Goal: Task Accomplishment & Management: Book appointment/travel/reservation

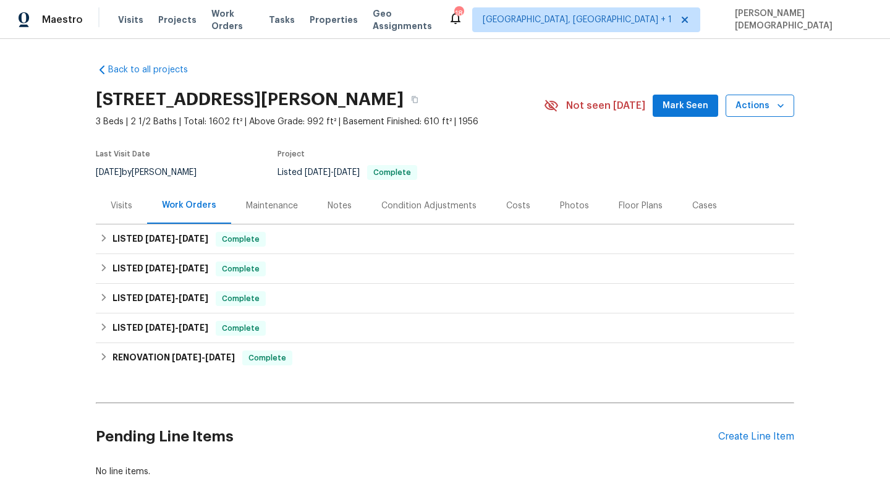
click at [760, 104] on span "Actions" at bounding box center [760, 105] width 49 height 15
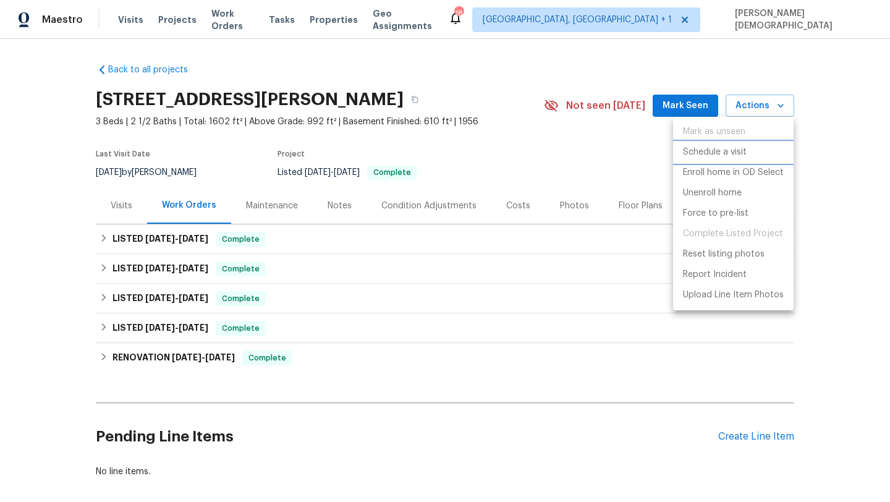
click at [724, 155] on p "Schedule a visit" at bounding box center [715, 152] width 64 height 13
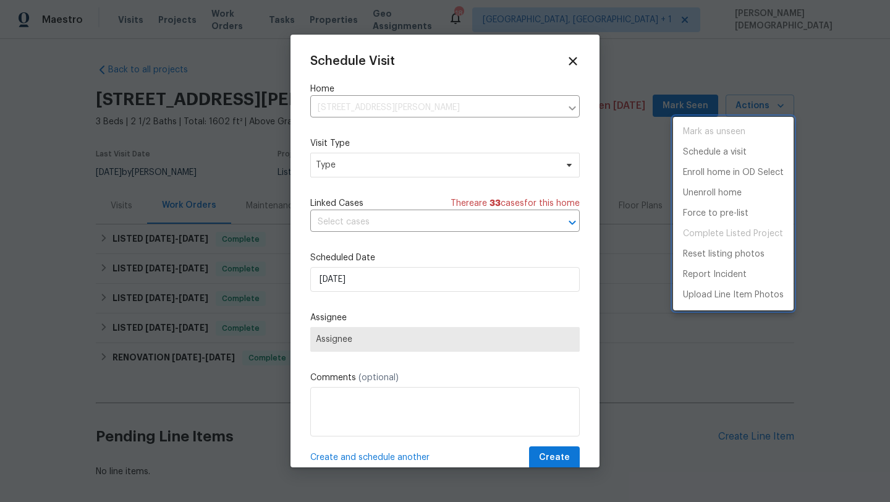
click at [394, 164] on div at bounding box center [445, 251] width 890 height 502
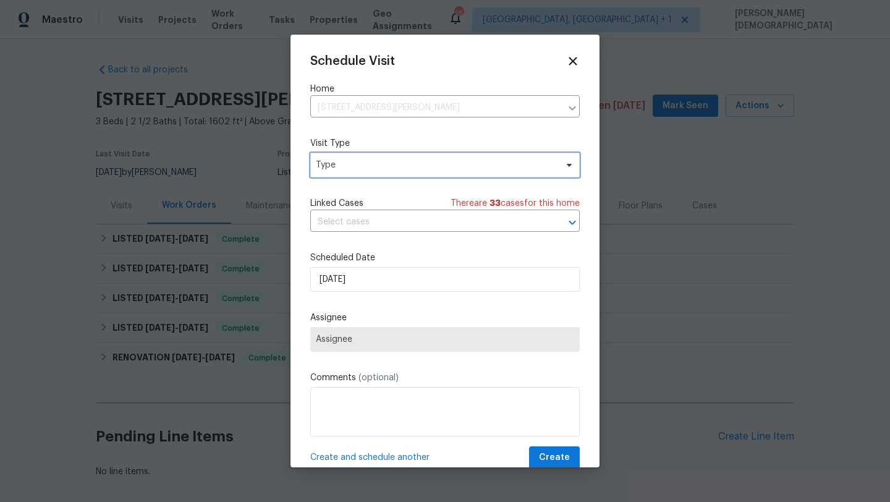
click at [365, 165] on span "Type" at bounding box center [436, 165] width 240 height 12
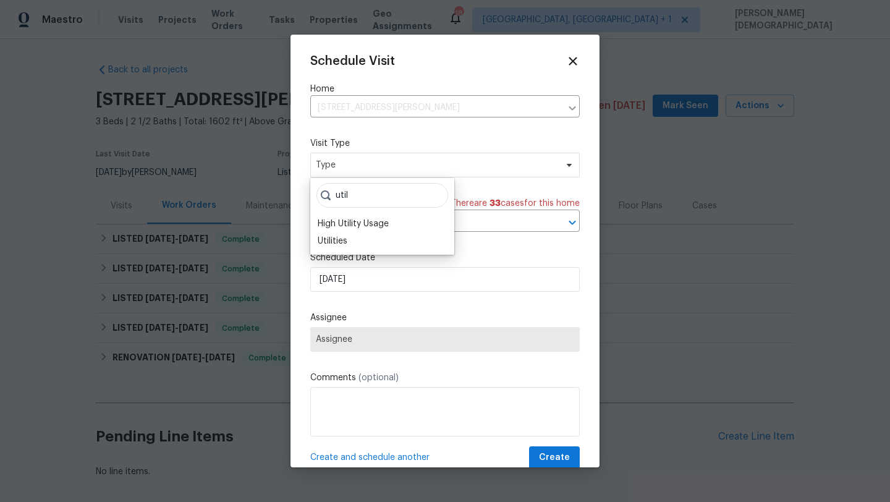
type input "util"
click at [365, 252] on div "util High Utility Usage Utilities" at bounding box center [382, 216] width 144 height 77
click at [365, 246] on div "Utilities" at bounding box center [382, 240] width 137 height 17
click at [358, 245] on div "Utilities" at bounding box center [382, 240] width 137 height 17
click at [348, 239] on div "Utilities" at bounding box center [382, 240] width 137 height 17
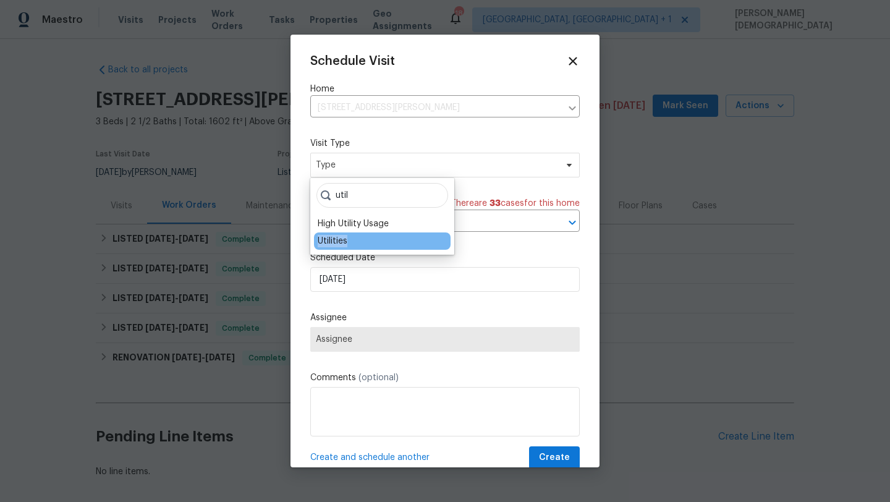
click at [348, 239] on div "Utilities" at bounding box center [382, 240] width 137 height 17
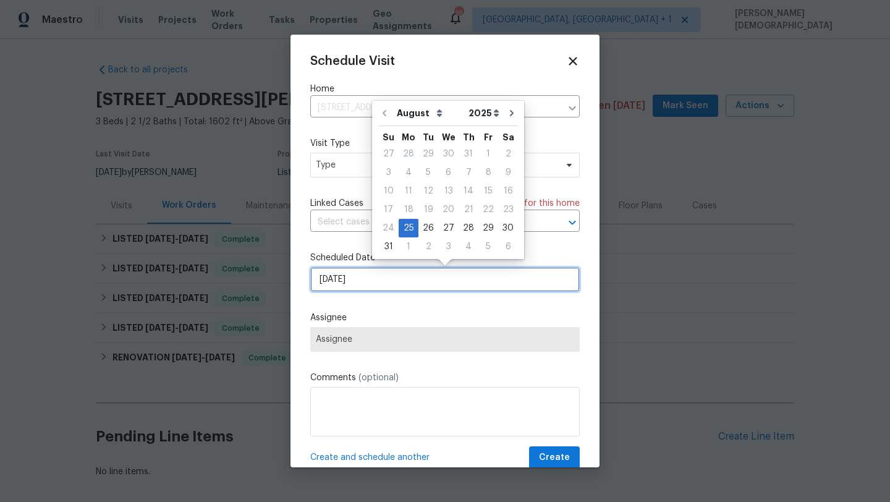
click at [365, 291] on input "[DATE]" at bounding box center [444, 279] width 269 height 25
click at [430, 226] on div "26" at bounding box center [428, 227] width 20 height 17
type input "[DATE]"
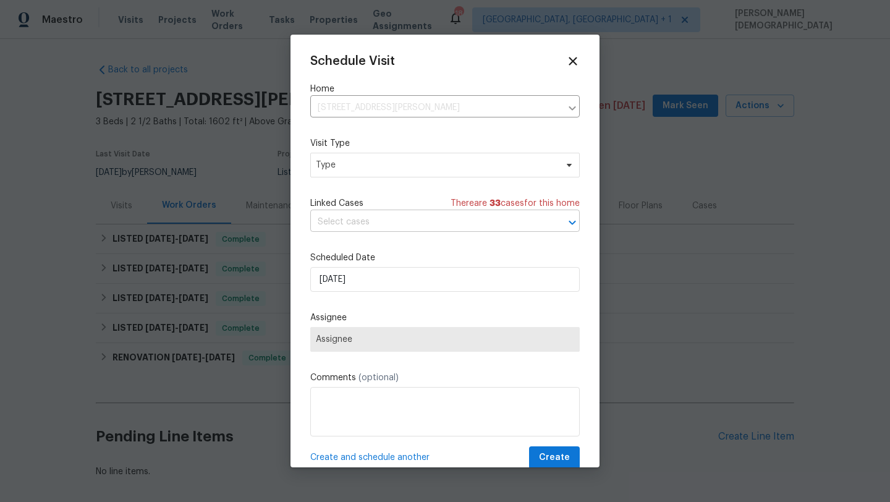
click at [363, 218] on input "text" at bounding box center [427, 222] width 235 height 19
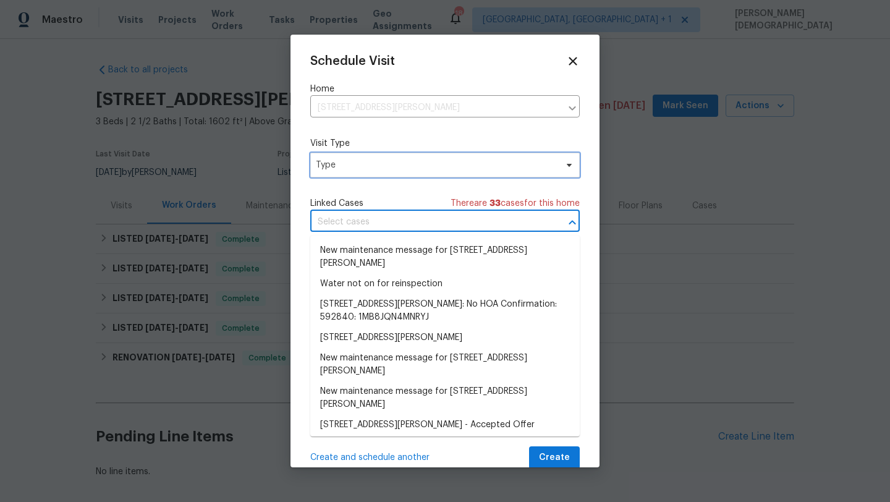
click at [370, 164] on span "Type" at bounding box center [436, 165] width 240 height 12
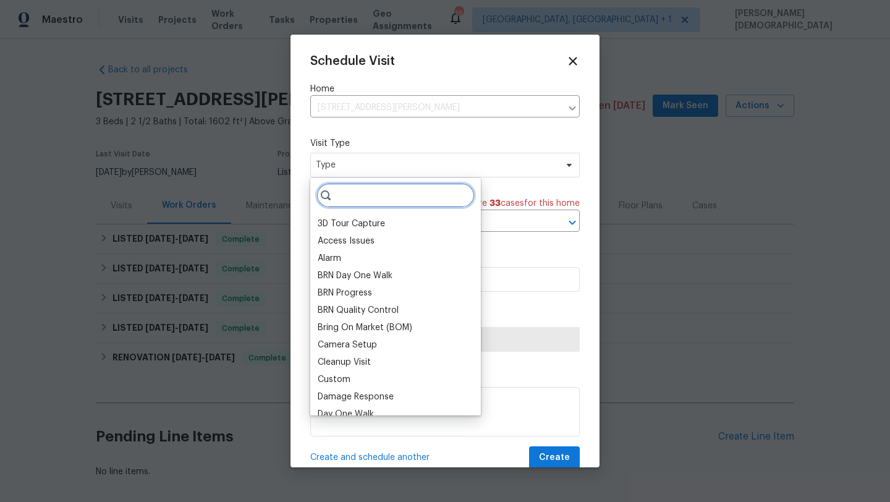
click at [378, 195] on input "search" at bounding box center [395, 195] width 158 height 25
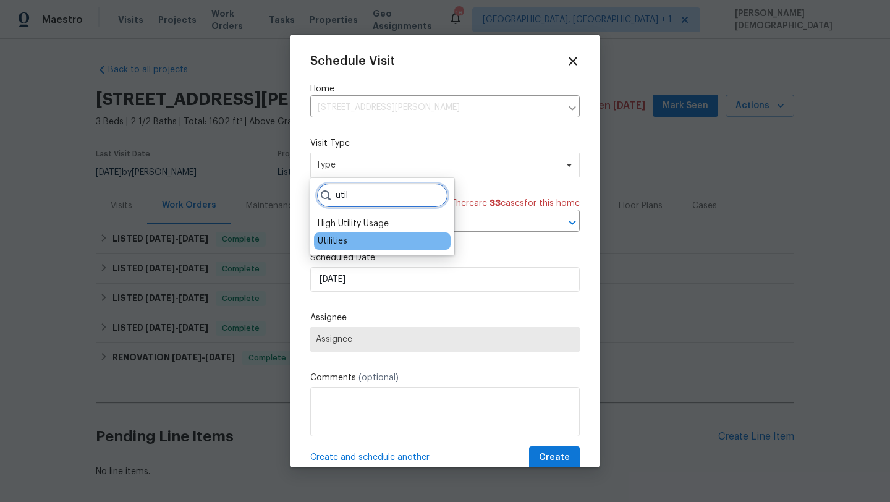
type input "util"
click at [360, 245] on div "Utilities" at bounding box center [382, 240] width 137 height 17
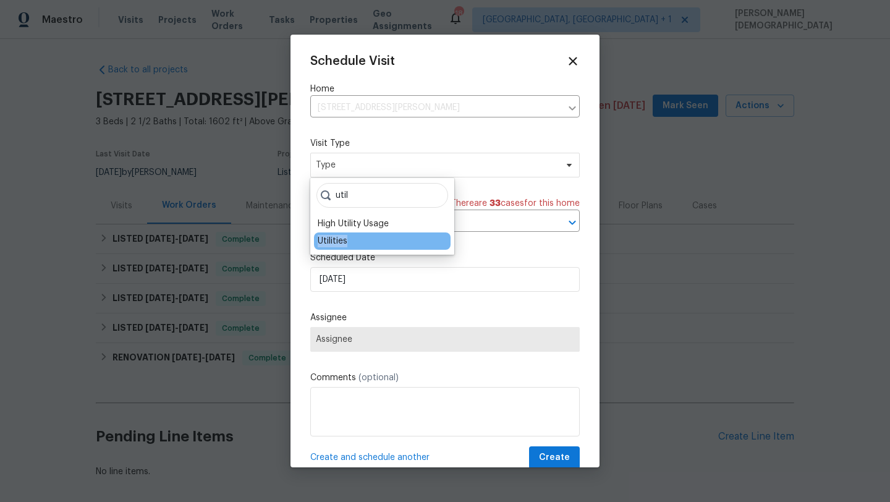
click at [360, 245] on div "Utilities" at bounding box center [382, 240] width 137 height 17
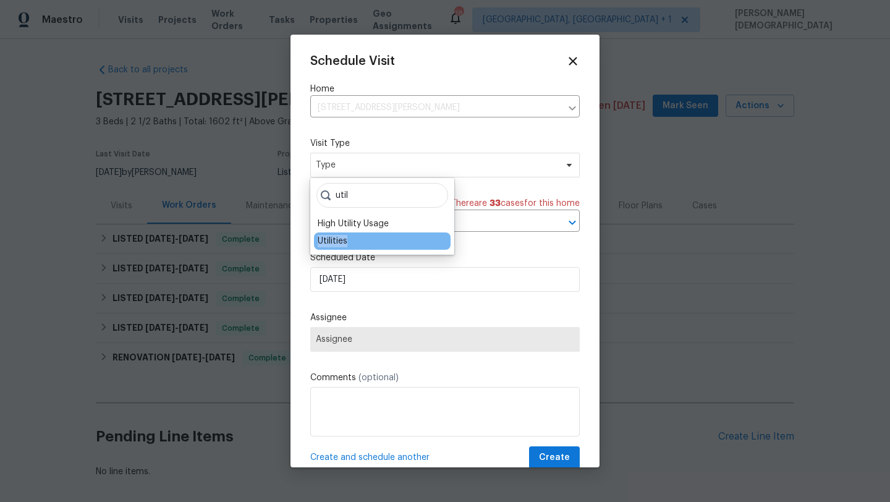
click at [360, 245] on div "Utilities" at bounding box center [382, 240] width 137 height 17
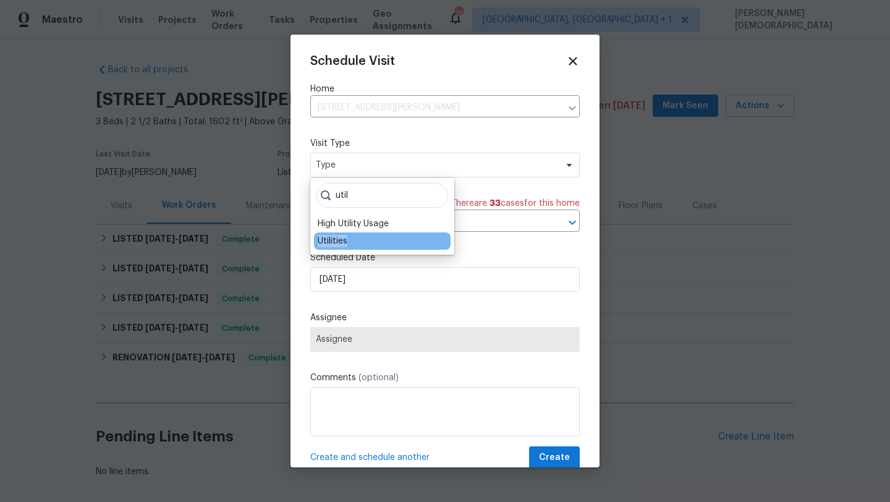
click at [360, 245] on div "Utilities" at bounding box center [382, 240] width 137 height 17
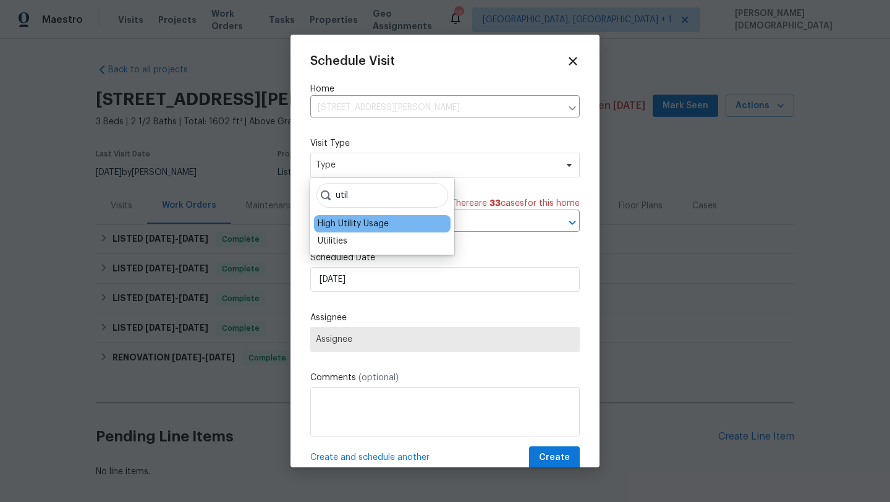
click at [363, 224] on div "High Utility Usage" at bounding box center [353, 224] width 71 height 12
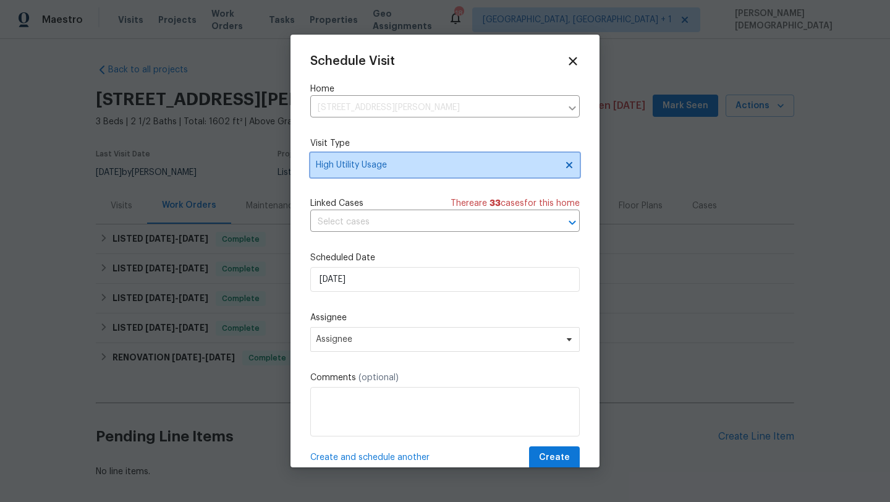
click at [397, 160] on span "High Utility Usage" at bounding box center [436, 165] width 240 height 12
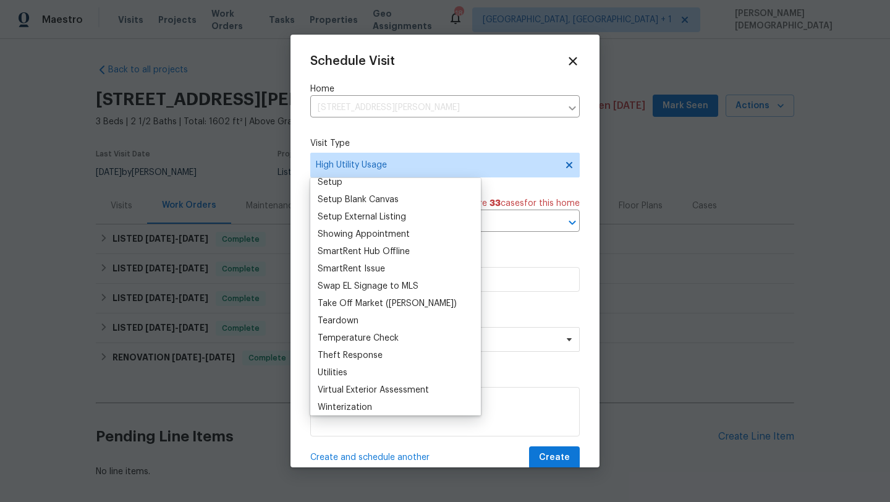
scroll to position [1033, 0]
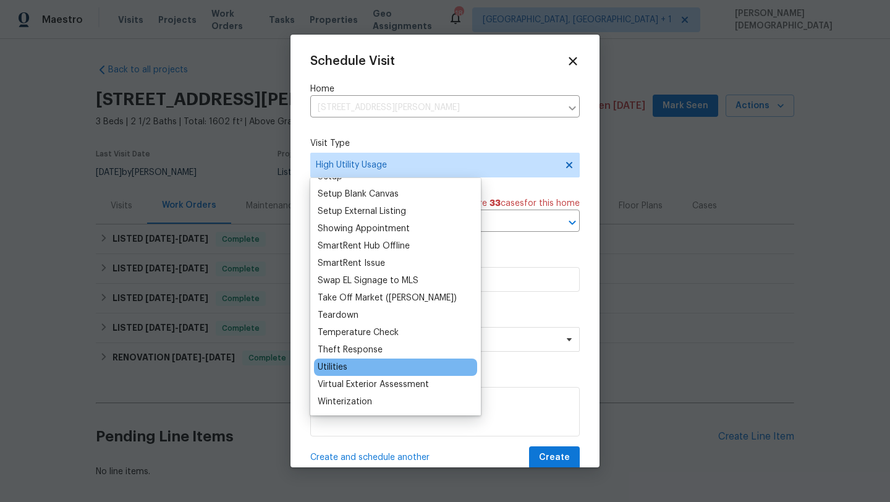
click at [352, 367] on div "Utilities" at bounding box center [395, 366] width 163 height 17
click at [350, 368] on div "Utilities" at bounding box center [395, 366] width 163 height 17
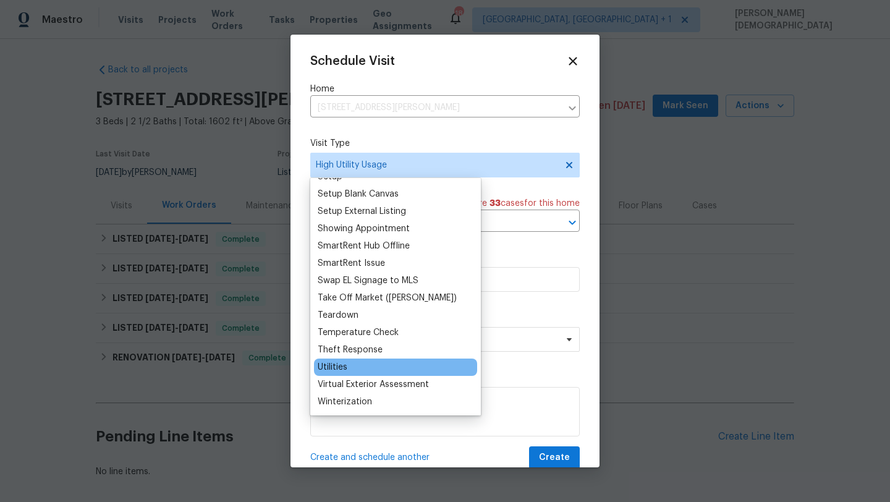
click at [350, 368] on div "Utilities" at bounding box center [395, 366] width 163 height 17
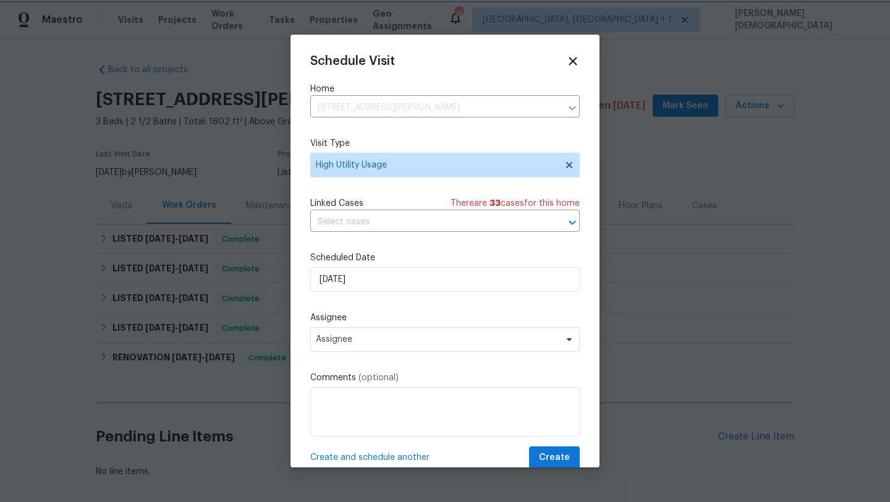
click at [576, 49] on div "Schedule Visit Home [STREET_ADDRESS][PERSON_NAME] ​ Visit Type High Utility Usa…" at bounding box center [444, 251] width 309 height 433
click at [575, 59] on icon at bounding box center [573, 61] width 14 height 14
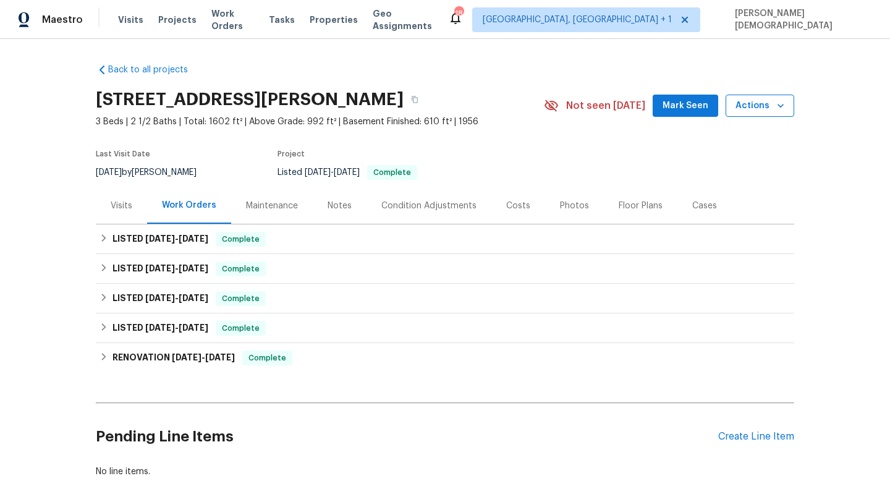
click at [789, 103] on button "Actions" at bounding box center [760, 106] width 69 height 23
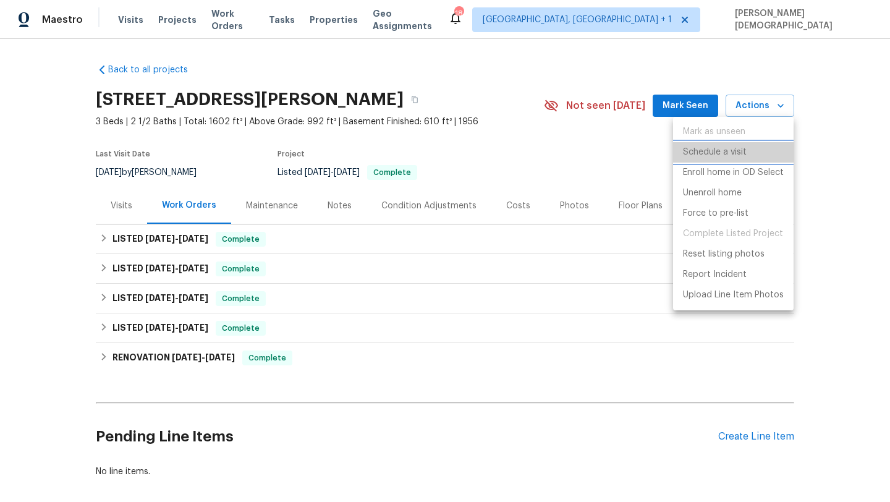
click at [724, 155] on p "Schedule a visit" at bounding box center [715, 152] width 64 height 13
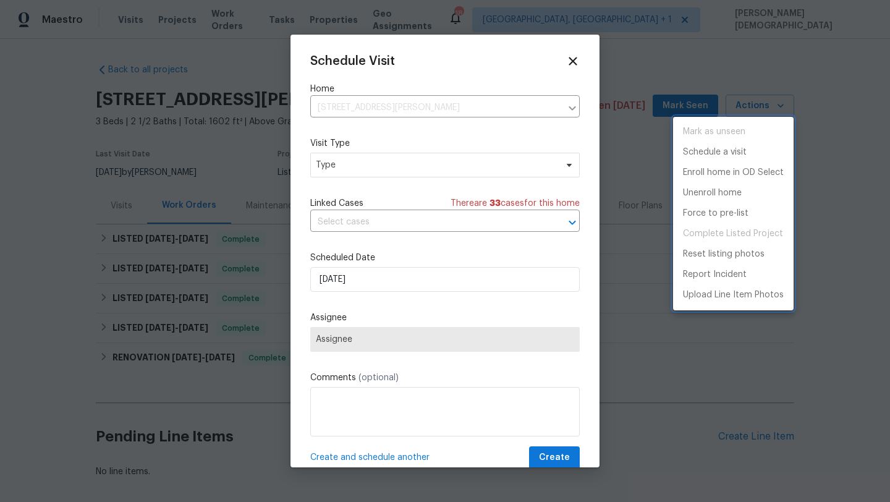
click at [392, 167] on div at bounding box center [445, 251] width 890 height 502
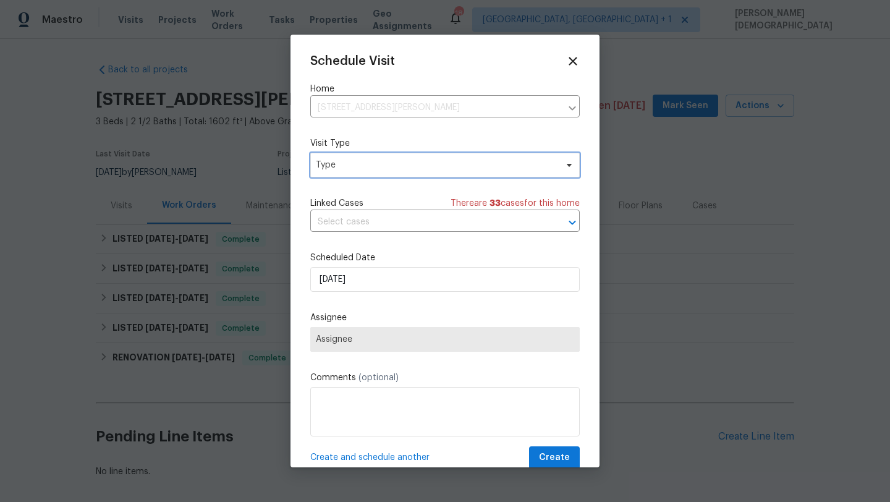
click at [367, 163] on span "Type" at bounding box center [436, 165] width 240 height 12
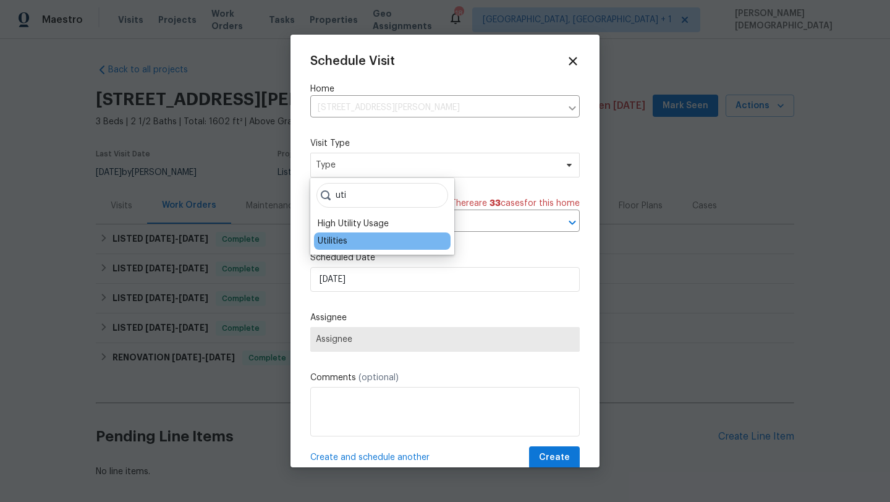
type input "uti"
click at [362, 242] on div "Utilities" at bounding box center [382, 240] width 137 height 17
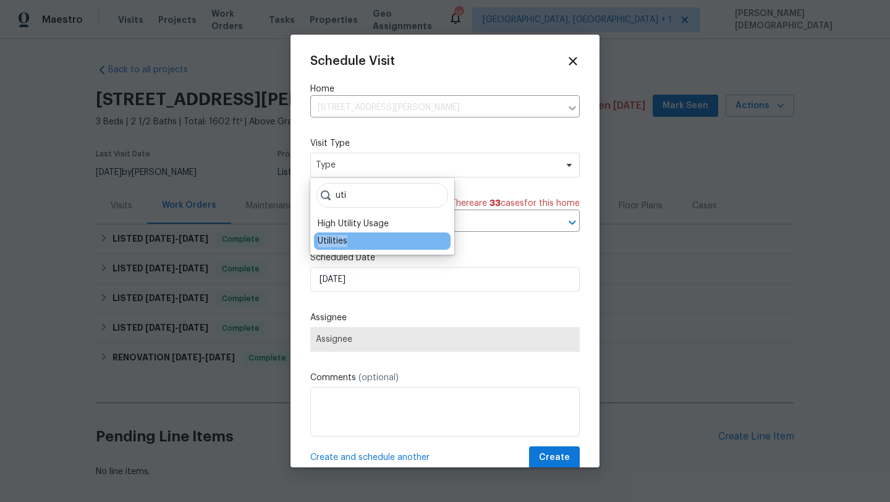
click at [362, 242] on div "Utilities" at bounding box center [382, 240] width 137 height 17
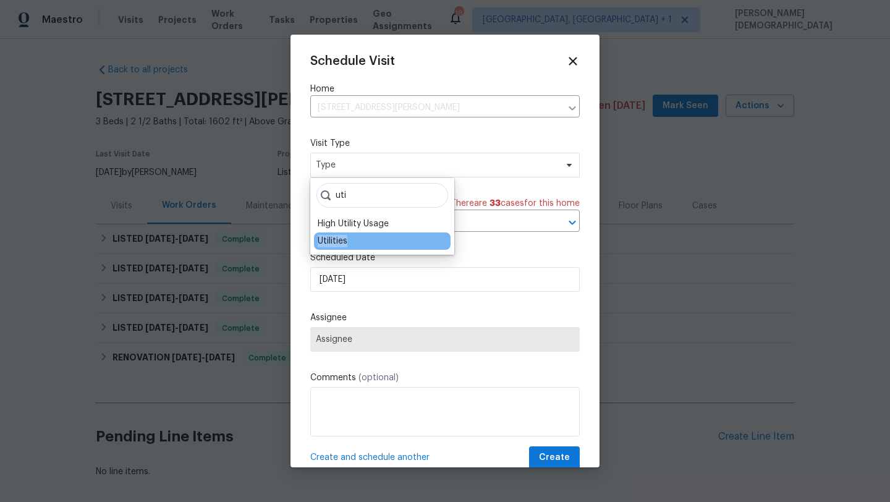
click at [362, 242] on div "Utilities" at bounding box center [382, 240] width 137 height 17
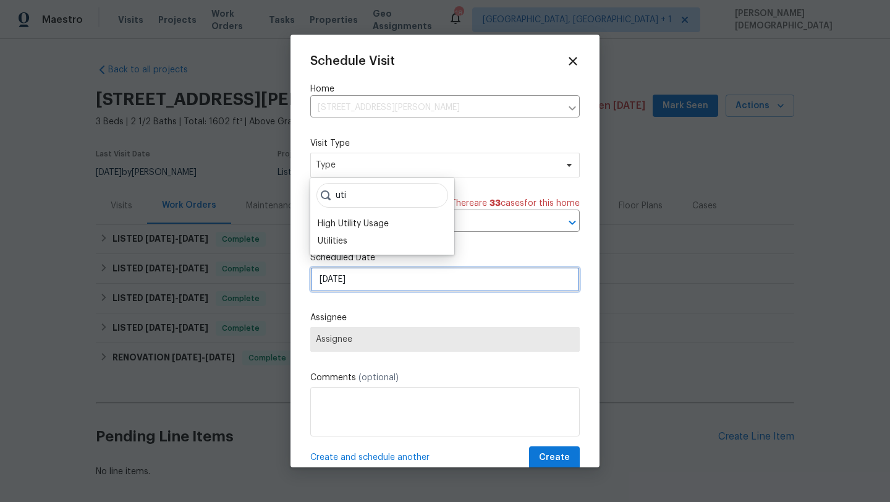
click at [378, 289] on input "[DATE]" at bounding box center [444, 279] width 269 height 25
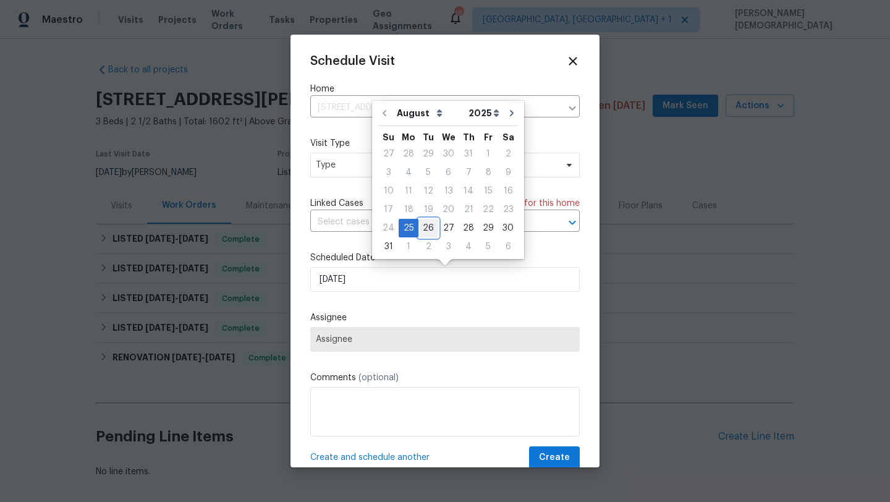
click at [426, 223] on div "26" at bounding box center [428, 227] width 20 height 17
type input "[DATE]"
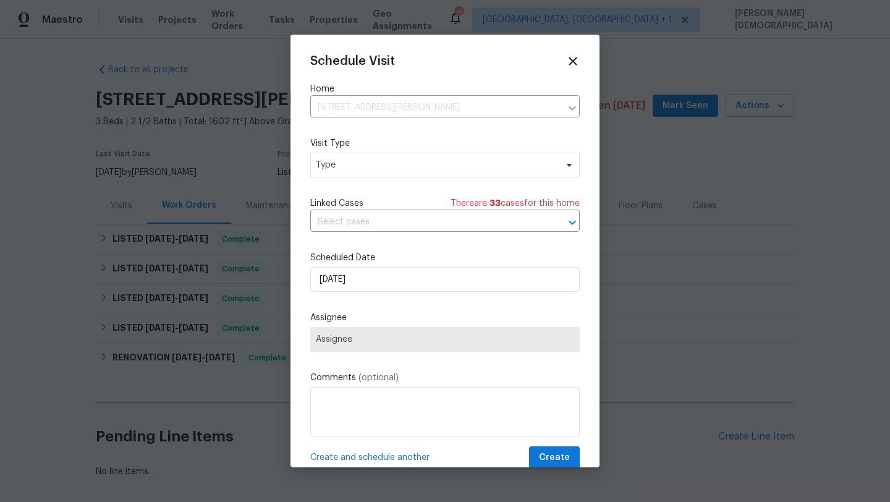
click at [418, 347] on span "Assignee" at bounding box center [444, 339] width 269 height 25
click at [361, 173] on span "Type" at bounding box center [444, 165] width 269 height 25
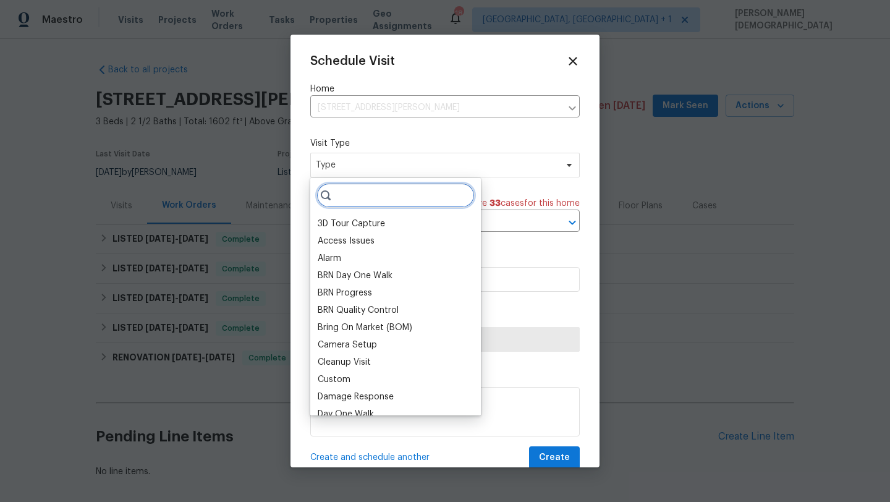
click at [371, 205] on input "search" at bounding box center [395, 195] width 158 height 25
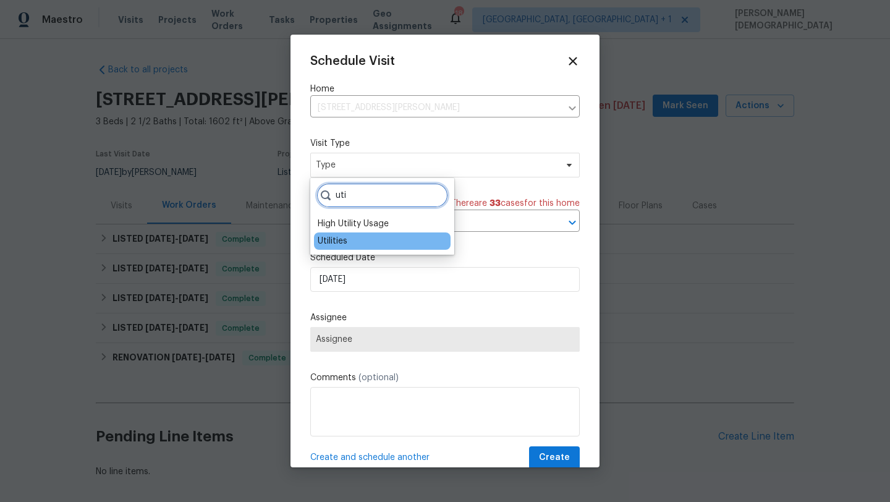
type input "uti"
click at [341, 235] on div "Utilities" at bounding box center [333, 241] width 30 height 12
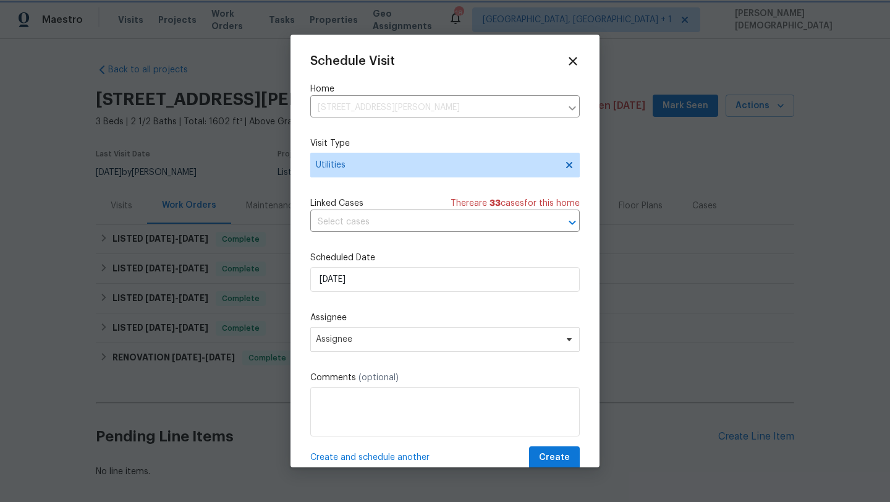
scroll to position [22, 0]
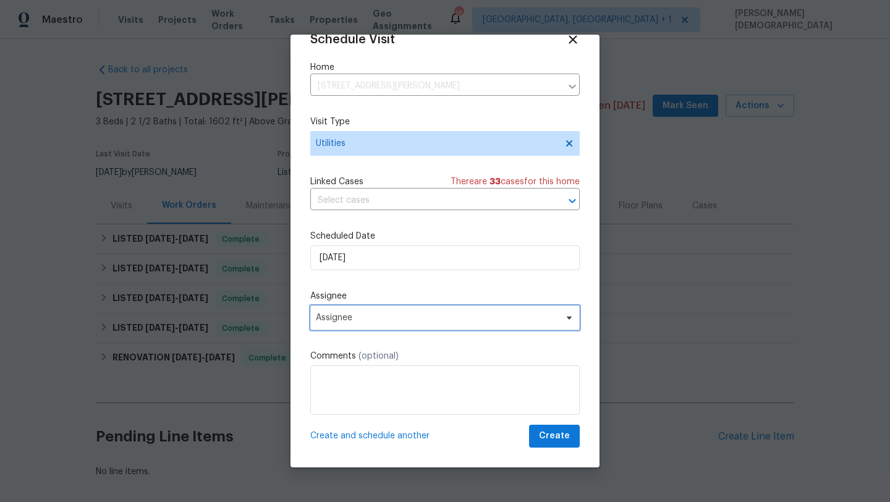
click at [377, 318] on span "Assignee" at bounding box center [437, 318] width 242 height 10
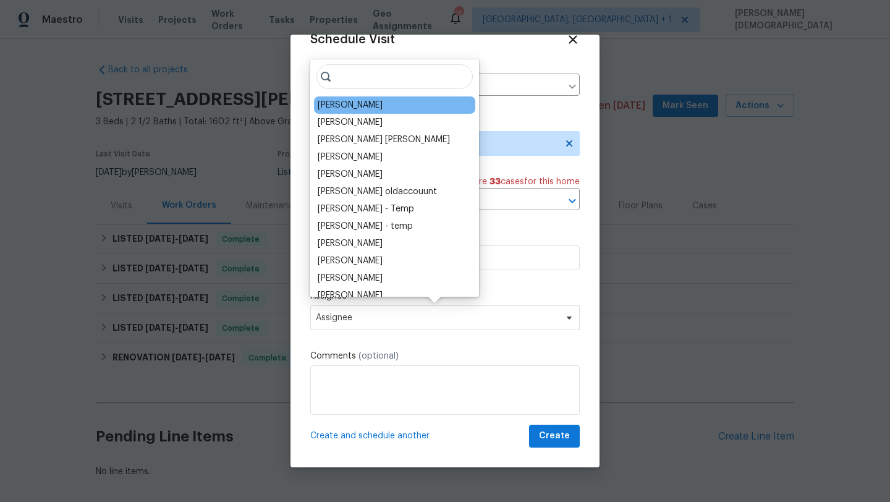
click at [375, 103] on div "[PERSON_NAME]" at bounding box center [394, 104] width 161 height 17
click at [354, 103] on div "[PERSON_NAME]" at bounding box center [350, 105] width 65 height 12
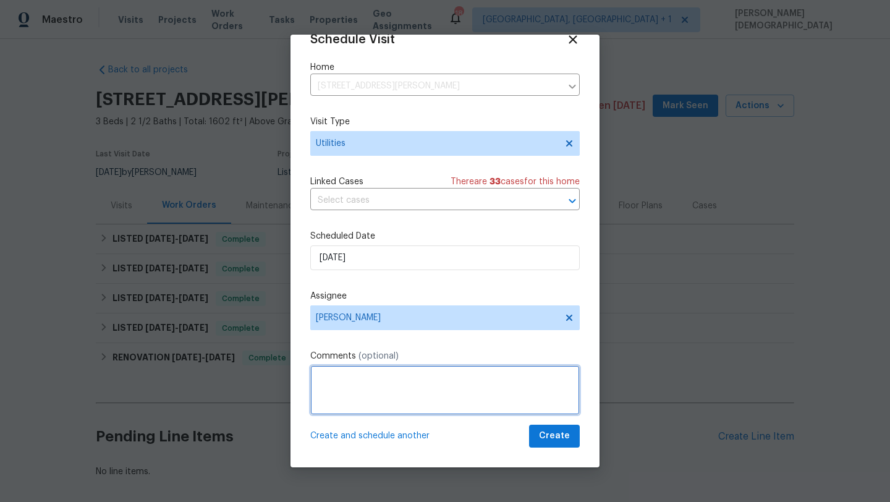
click at [362, 390] on textarea at bounding box center [444, 389] width 269 height 49
type textarea "Please visit the property and confimr us if the water services are on"
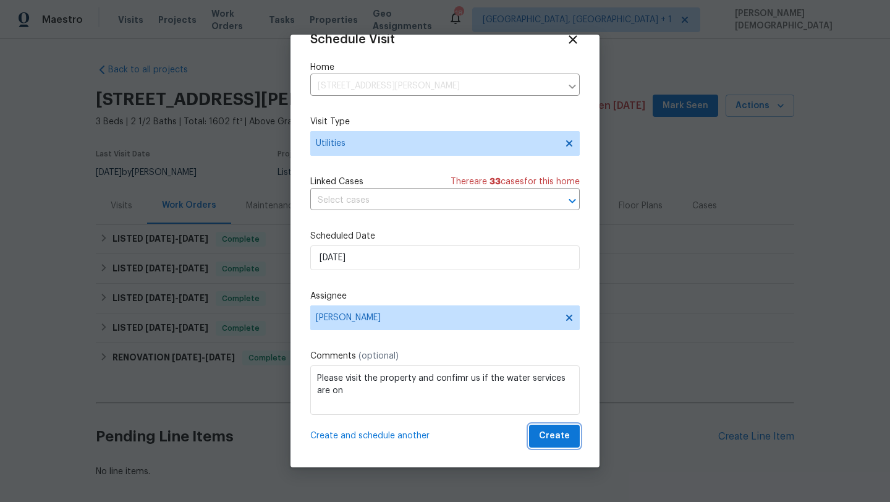
click at [568, 439] on span "Create" at bounding box center [554, 435] width 31 height 15
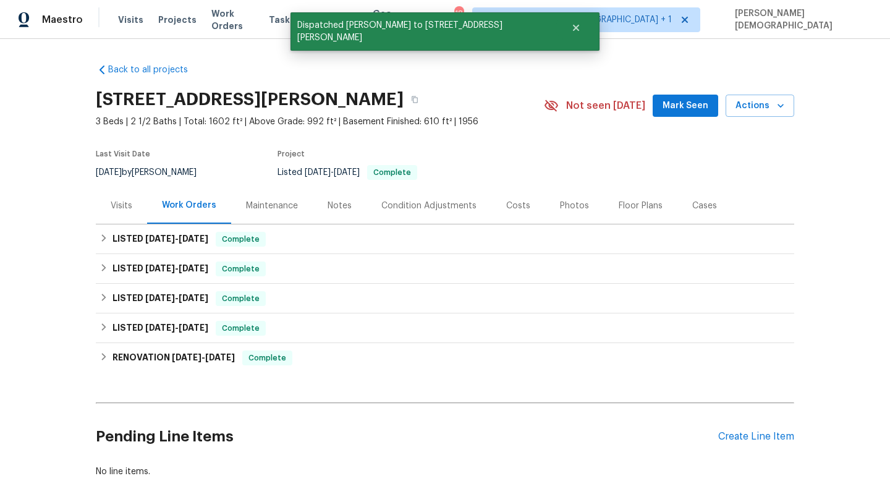
click at [124, 205] on div "Visits" at bounding box center [122, 206] width 22 height 12
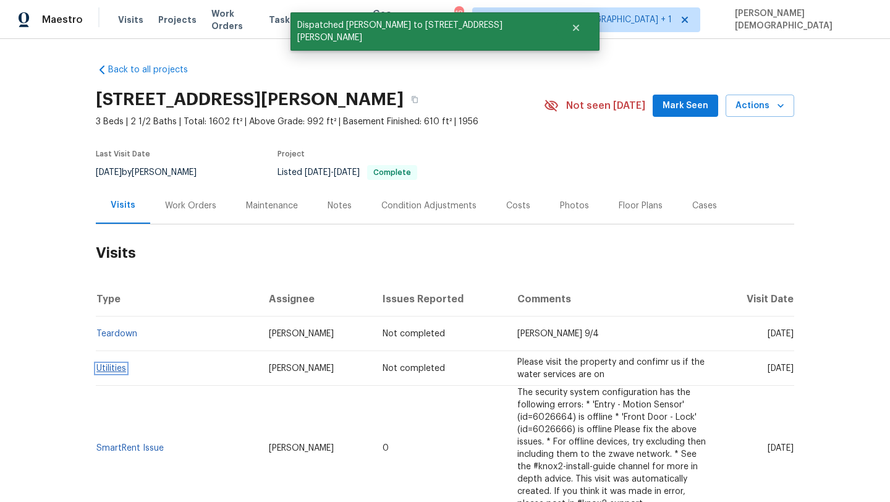
click at [114, 369] on link "Utilities" at bounding box center [111, 368] width 30 height 9
